Goal: Task Accomplishment & Management: Use online tool/utility

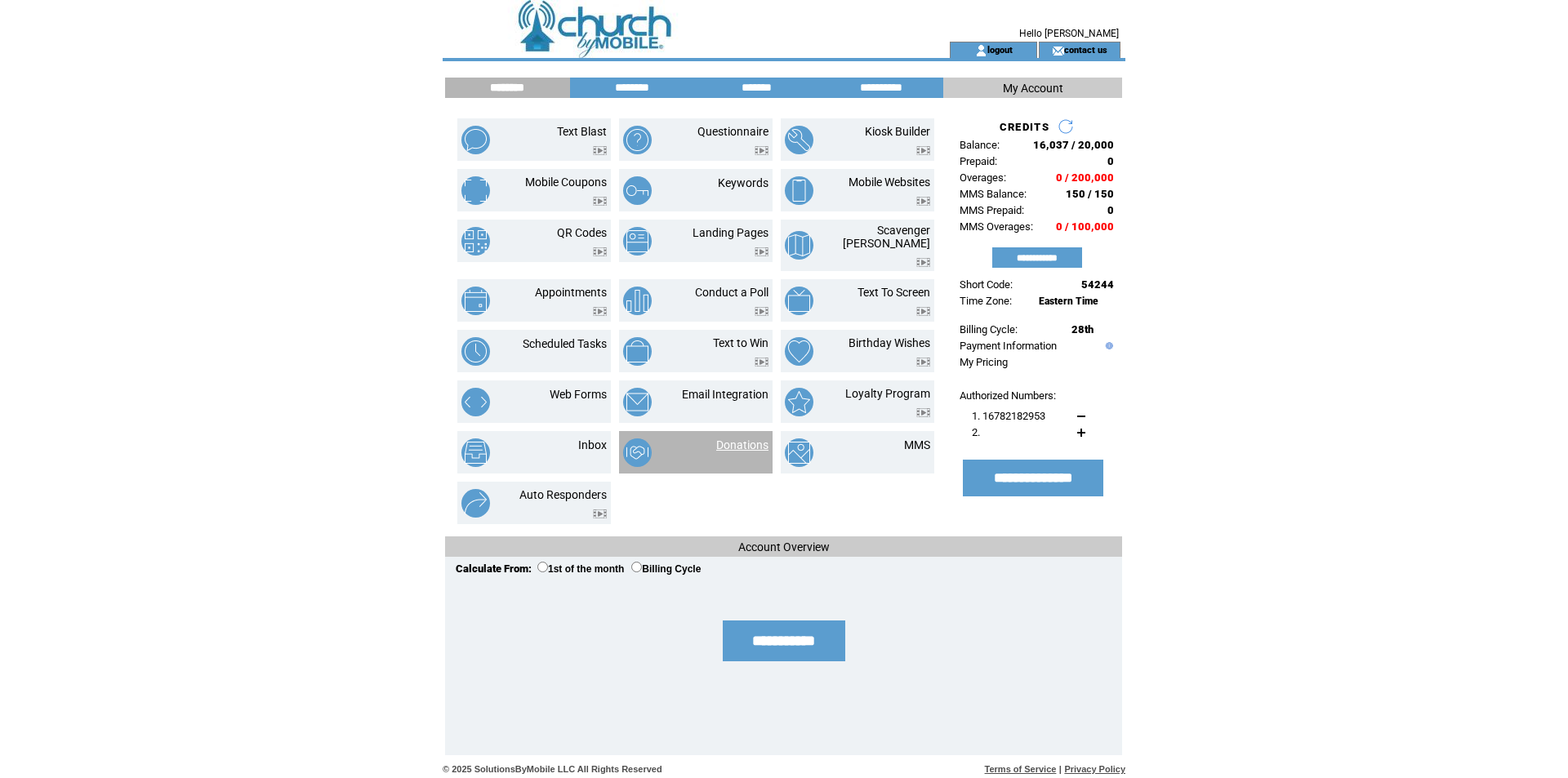
click at [749, 439] on link "Donations" at bounding box center [742, 445] width 52 height 13
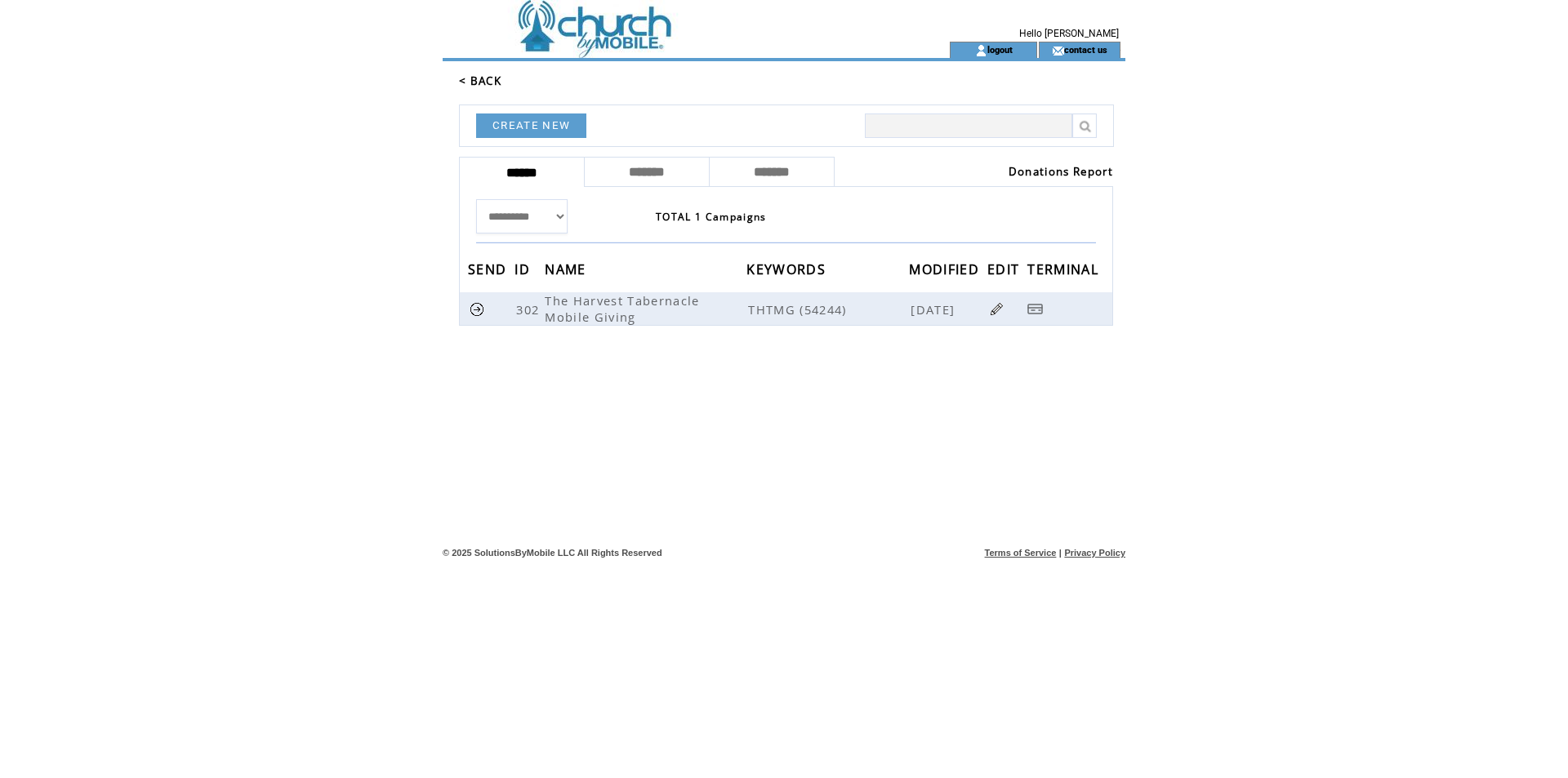
click at [1092, 170] on link "Donations Report" at bounding box center [1061, 171] width 105 height 15
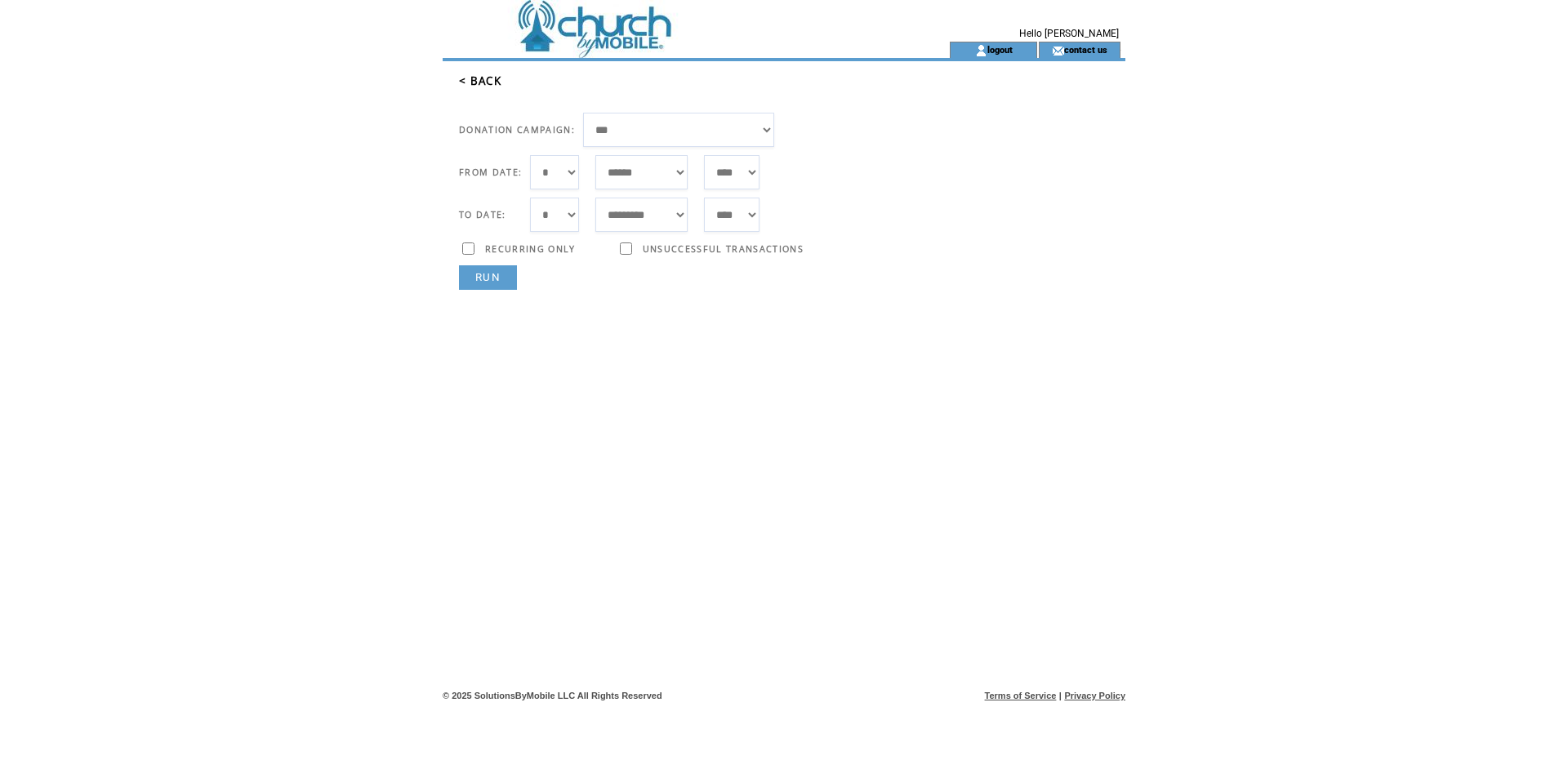
click at [726, 145] on select "**********" at bounding box center [679, 130] width 191 height 35
select select "***"
click at [583, 113] on select "**********" at bounding box center [679, 130] width 191 height 35
click at [678, 175] on select "***** ******* ******** ***** ***** *** **** **** ****** ********* ******* *****…" at bounding box center [642, 172] width 92 height 35
select select "*"
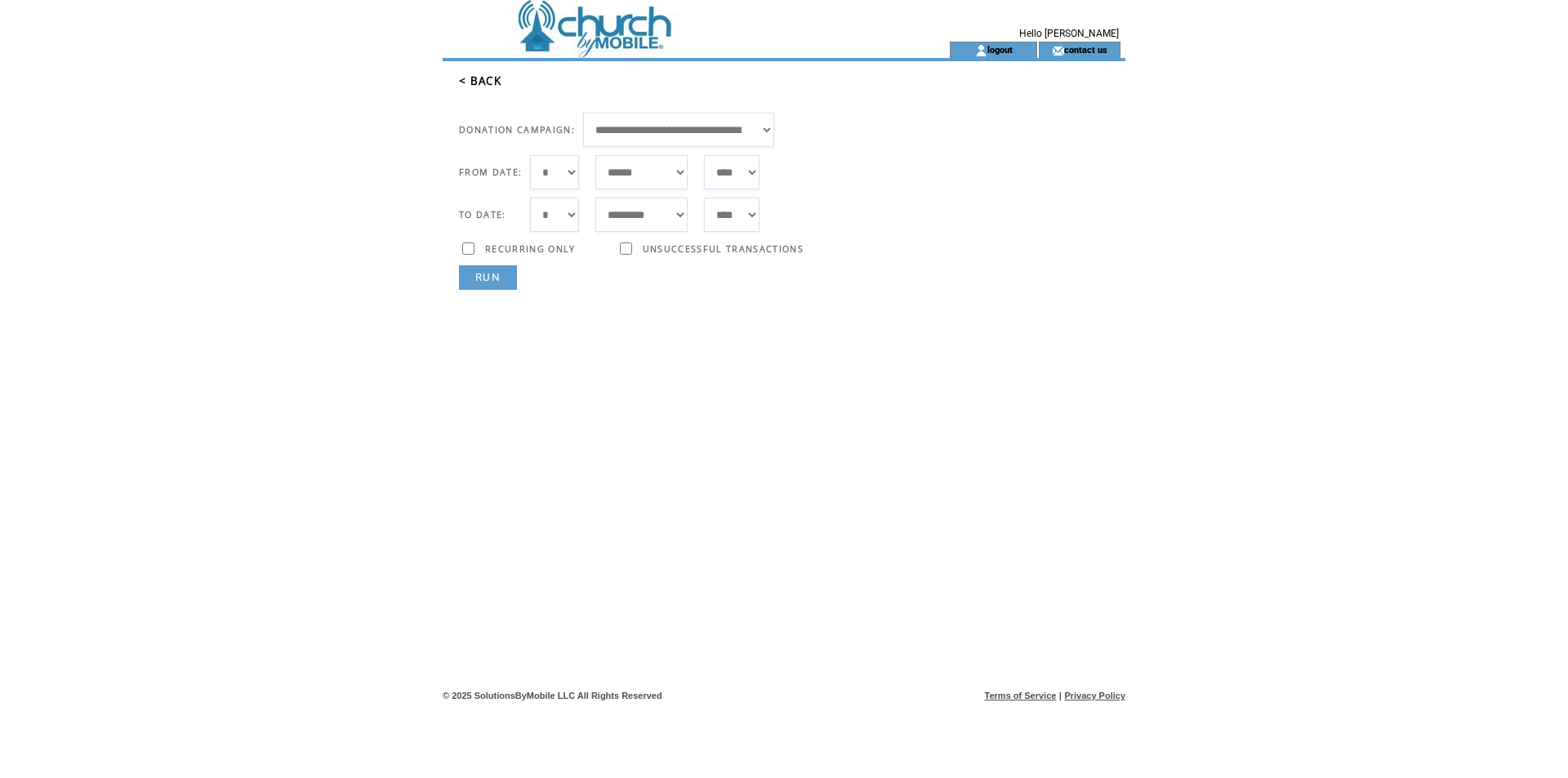
click at [595, 155] on select "***** ******* ******** ***** ***** *** **** **** ****** ********* ******* *****…" at bounding box center [642, 172] width 92 height 35
click at [502, 272] on link "RUN" at bounding box center [488, 277] width 58 height 25
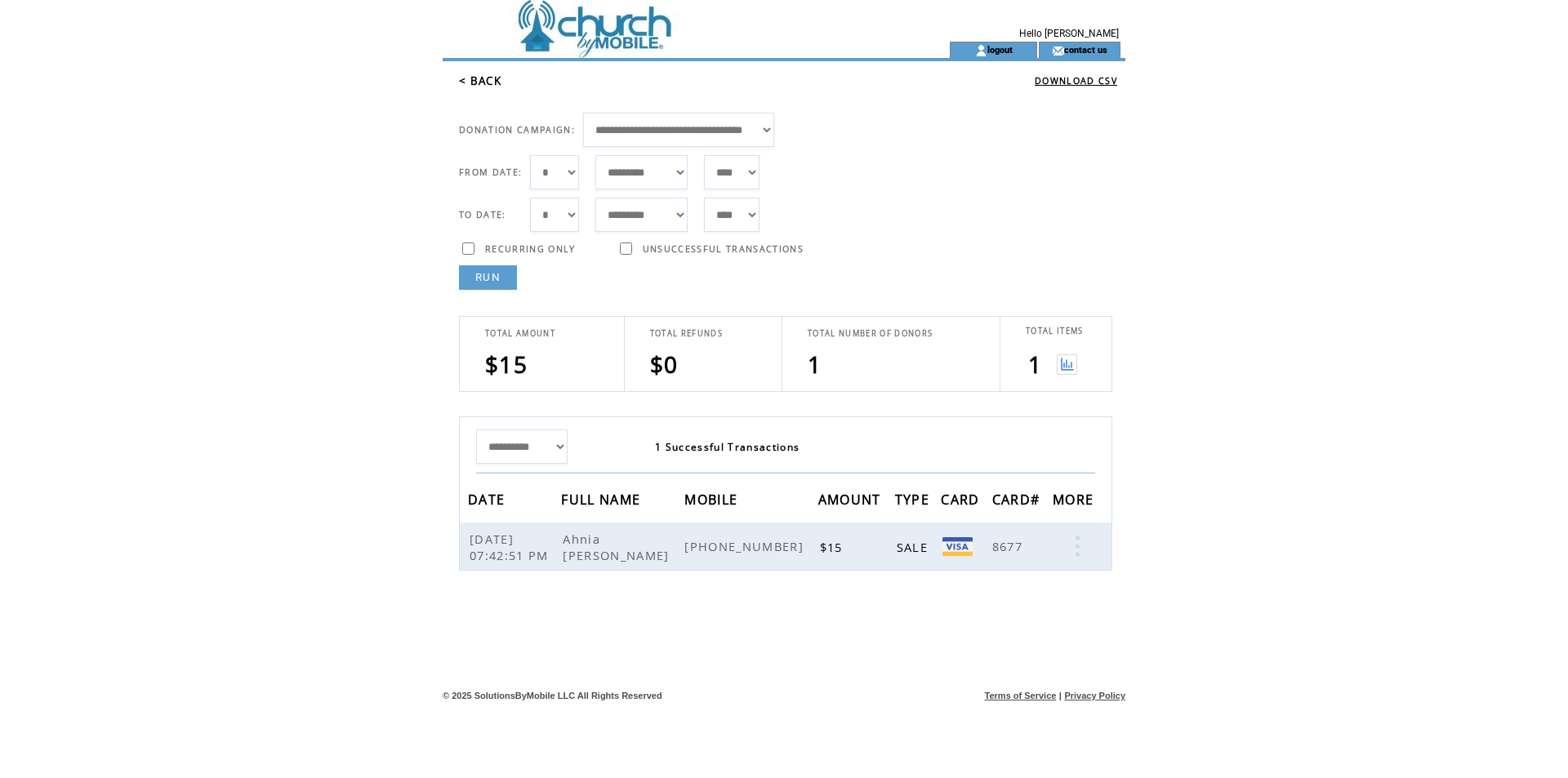
click at [494, 272] on link "RUN" at bounding box center [488, 277] width 58 height 25
click at [493, 277] on link "RUN" at bounding box center [488, 277] width 58 height 25
click at [483, 277] on link "RUN" at bounding box center [488, 277] width 58 height 25
click at [478, 280] on link "RUN" at bounding box center [488, 277] width 58 height 25
click at [492, 278] on link "RUN" at bounding box center [488, 277] width 58 height 25
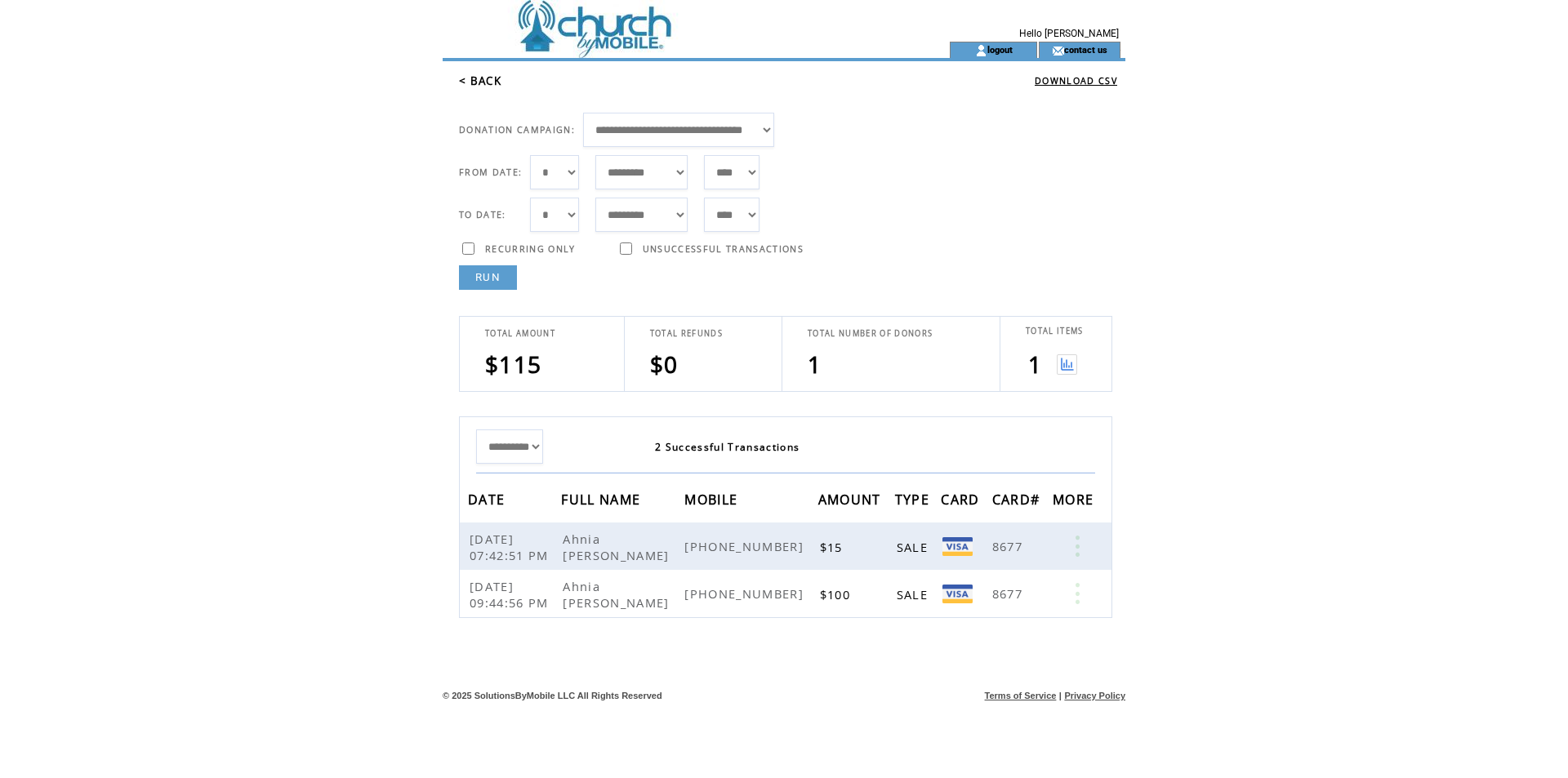
click at [502, 267] on link "RUN" at bounding box center [488, 277] width 58 height 25
click at [501, 281] on link "RUN" at bounding box center [488, 277] width 58 height 25
click at [483, 279] on link "RUN" at bounding box center [488, 277] width 58 height 25
click at [494, 278] on link "RUN" at bounding box center [488, 277] width 58 height 25
click at [505, 286] on link "RUN" at bounding box center [488, 277] width 58 height 25
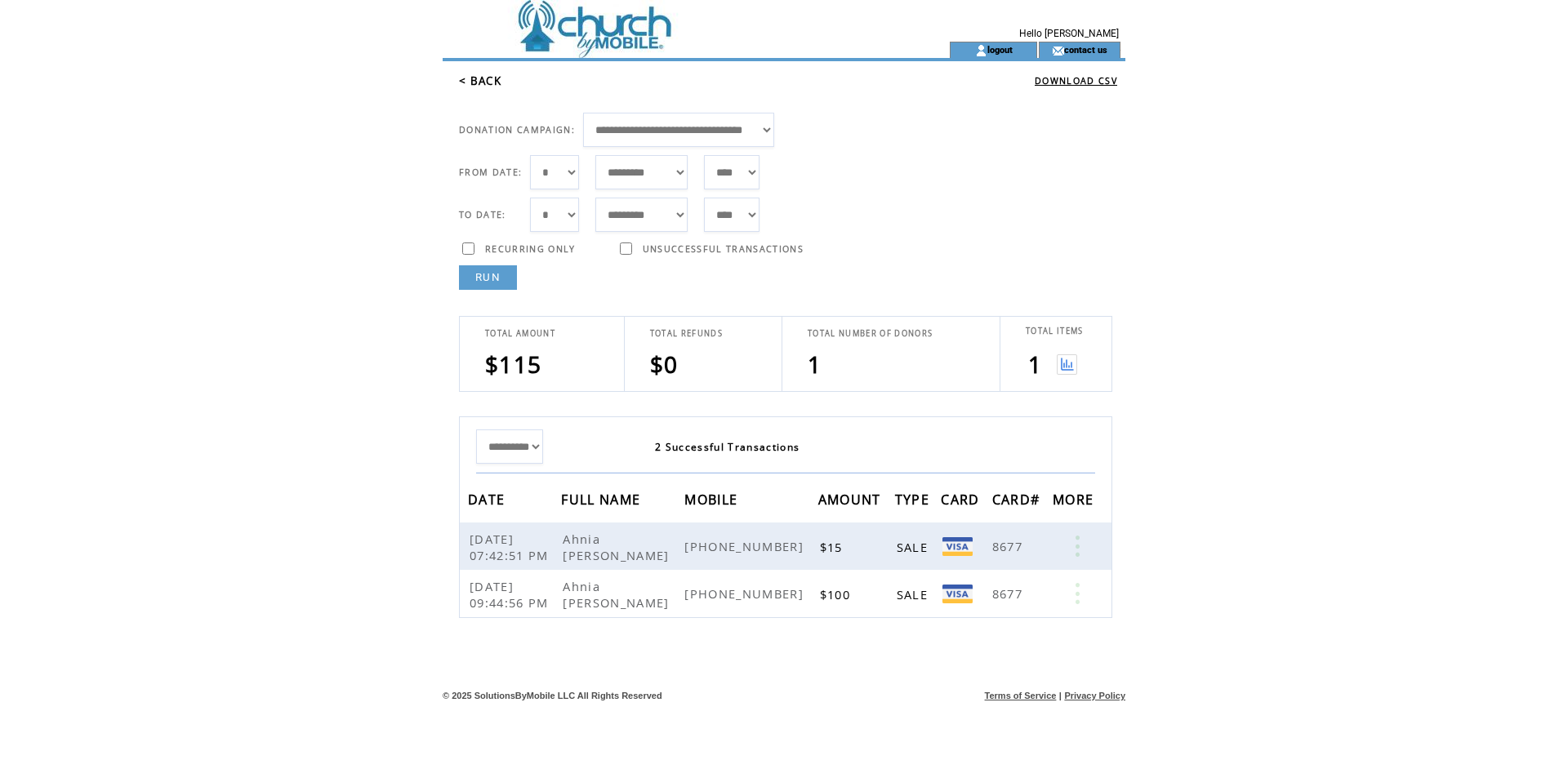
click at [492, 273] on link "RUN" at bounding box center [488, 277] width 58 height 25
click at [498, 287] on link "RUN" at bounding box center [488, 277] width 58 height 25
click at [506, 280] on link "RUN" at bounding box center [488, 277] width 58 height 25
click at [505, 283] on link "RUN" at bounding box center [488, 277] width 58 height 25
click at [494, 282] on link "RUN" at bounding box center [488, 277] width 58 height 25
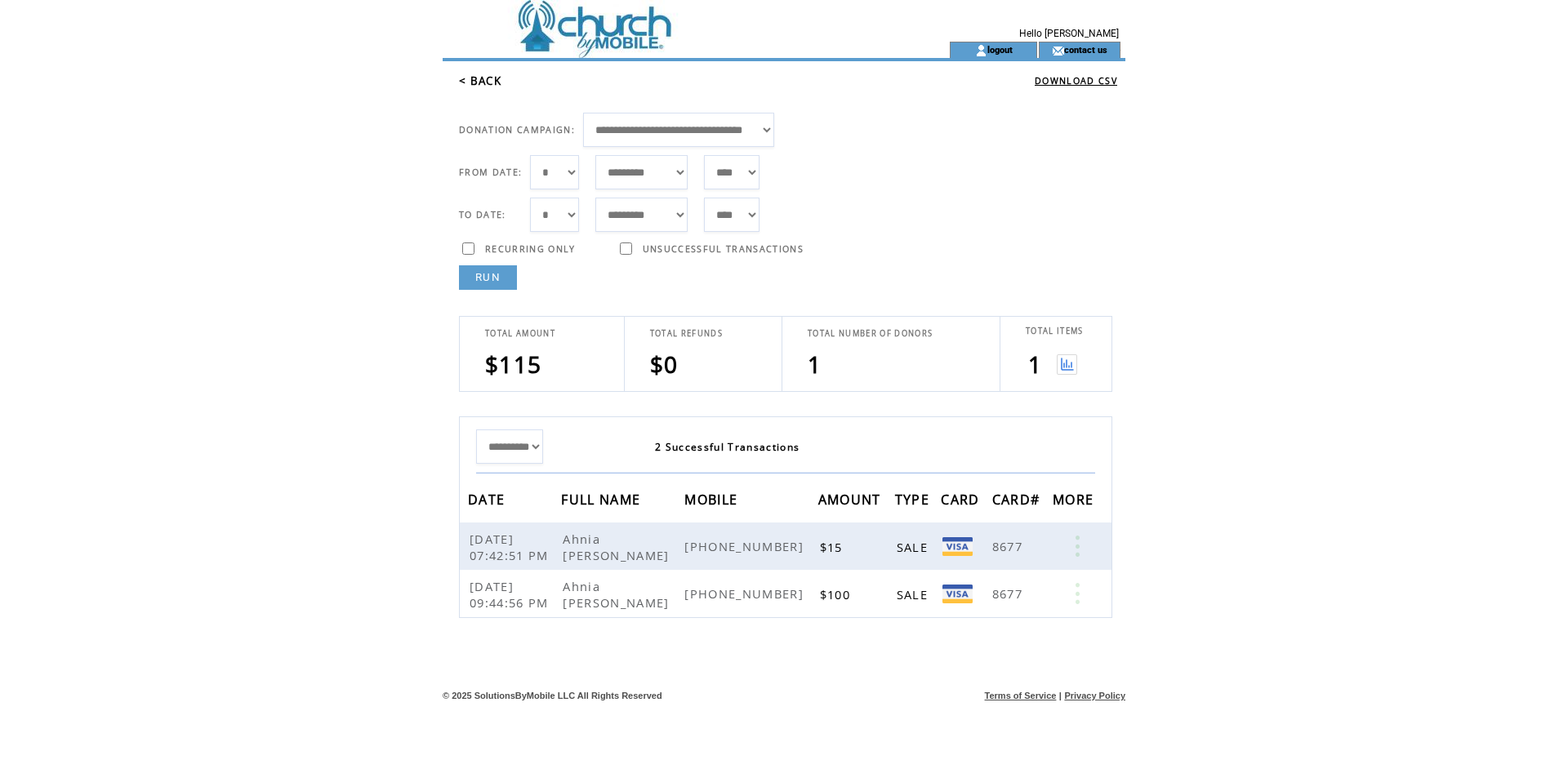
click at [494, 283] on link "RUN" at bounding box center [488, 277] width 58 height 25
click at [483, 281] on link "RUN" at bounding box center [488, 277] width 58 height 25
click at [506, 278] on link "RUN" at bounding box center [488, 277] width 58 height 25
click at [477, 277] on link "RUN" at bounding box center [488, 277] width 58 height 25
click at [475, 280] on link "RUN" at bounding box center [488, 277] width 58 height 25
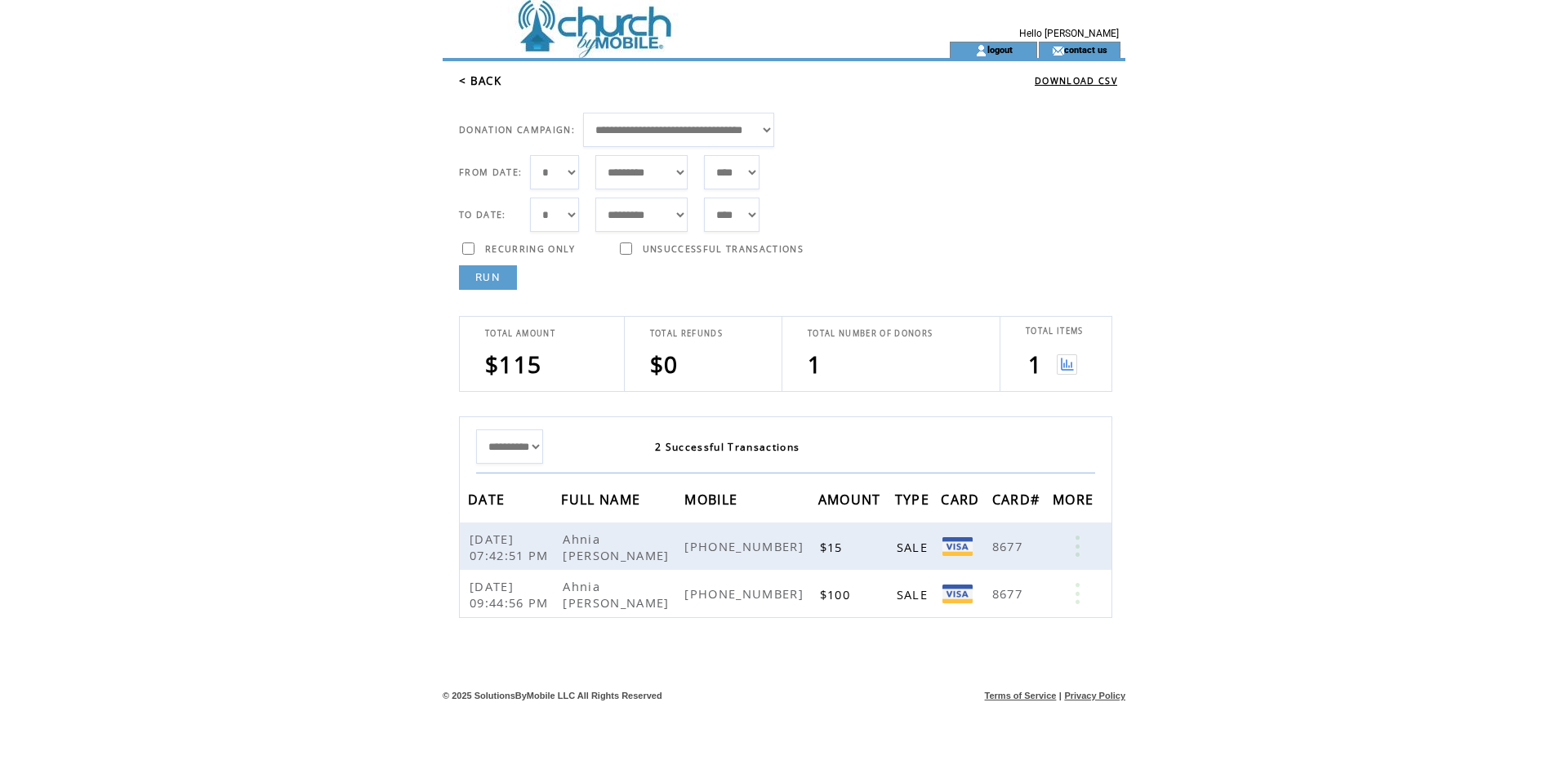
click at [504, 281] on link "RUN" at bounding box center [488, 277] width 58 height 25
